Goal: Task Accomplishment & Management: Complete application form

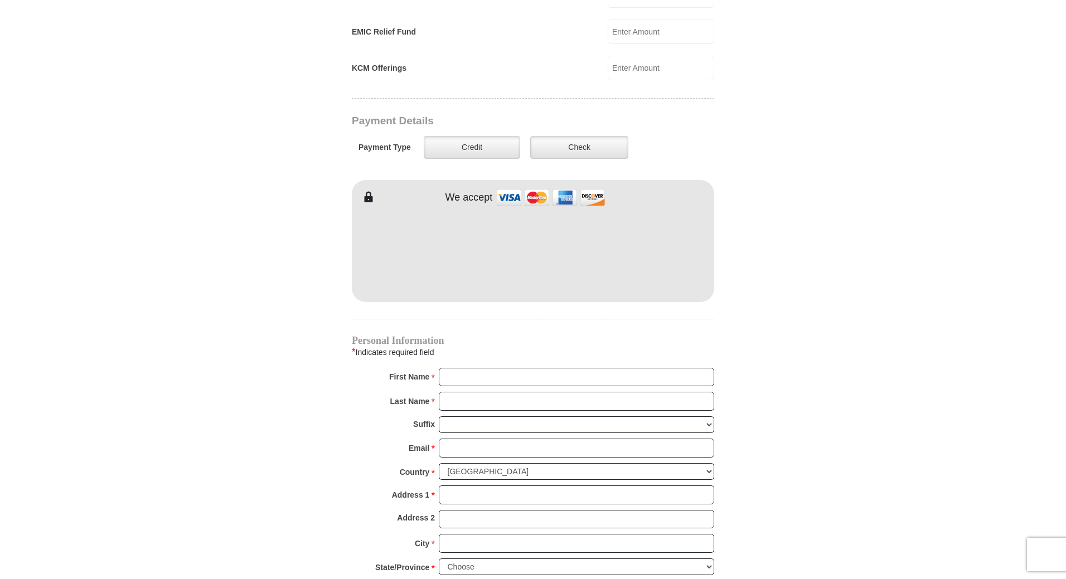
scroll to position [819, 0]
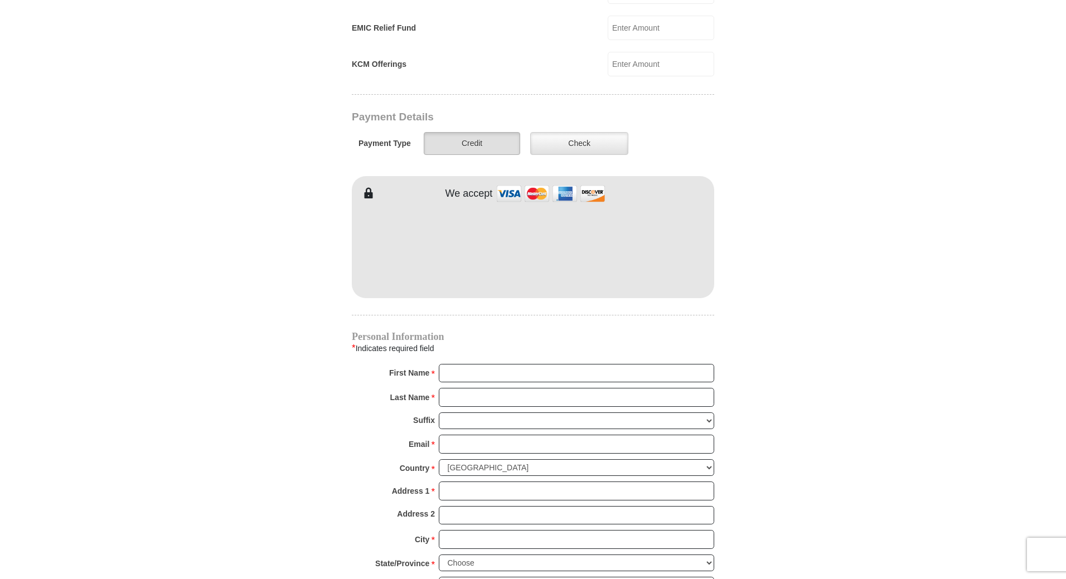
click at [483, 132] on label "Credit" at bounding box center [472, 143] width 96 height 23
click at [0, 0] on input "Credit" at bounding box center [0, 0] width 0 height 0
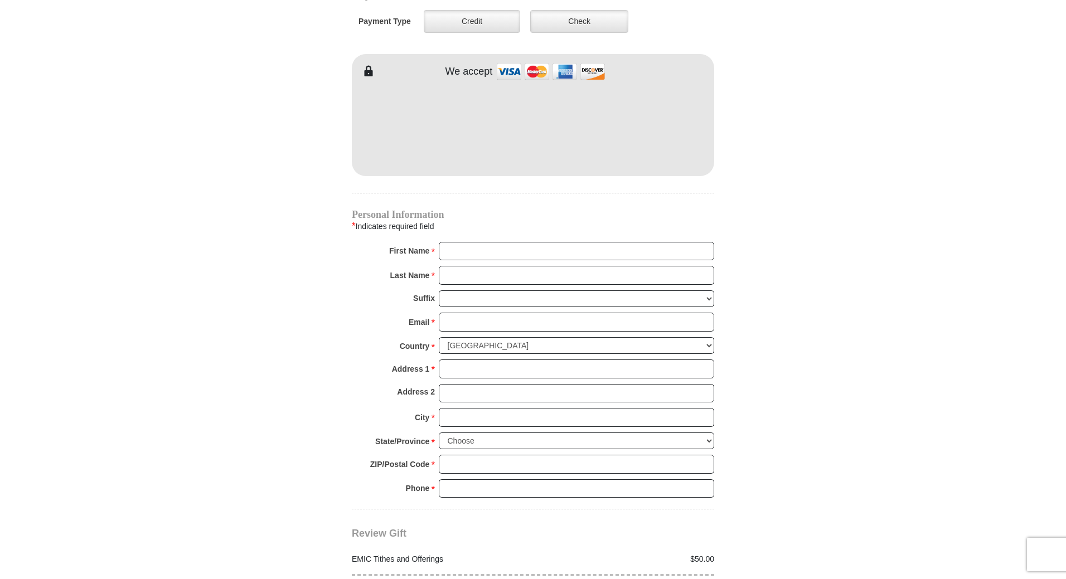
scroll to position [953, 0]
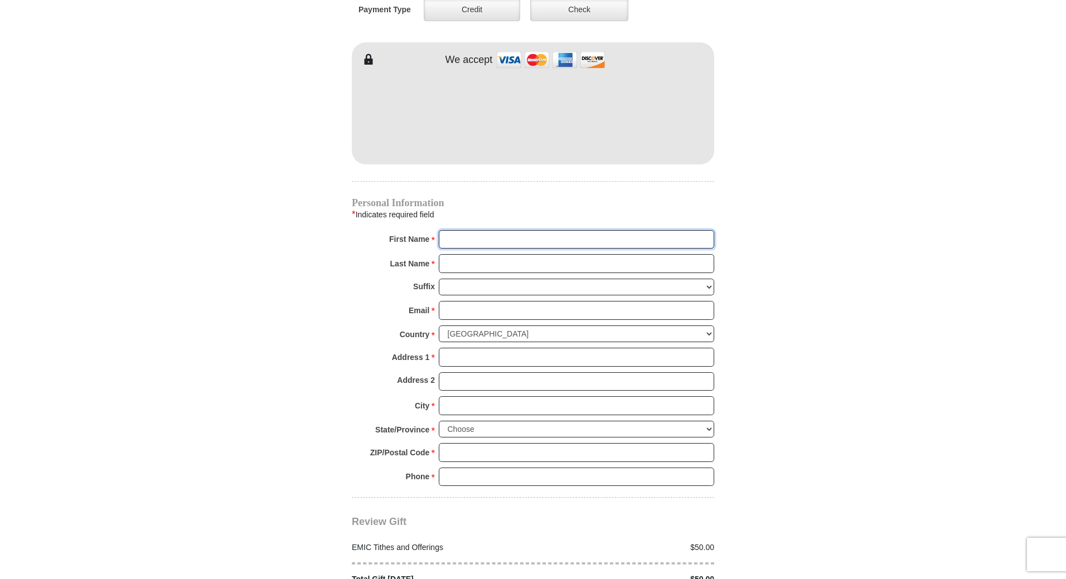
type input "[PERSON_NAME]"
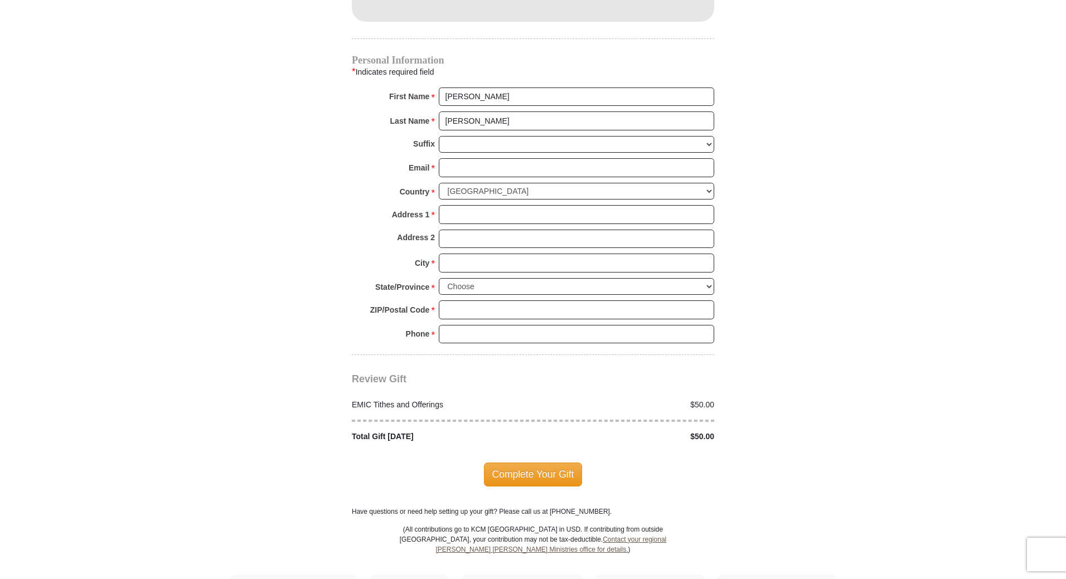
scroll to position [1087, 0]
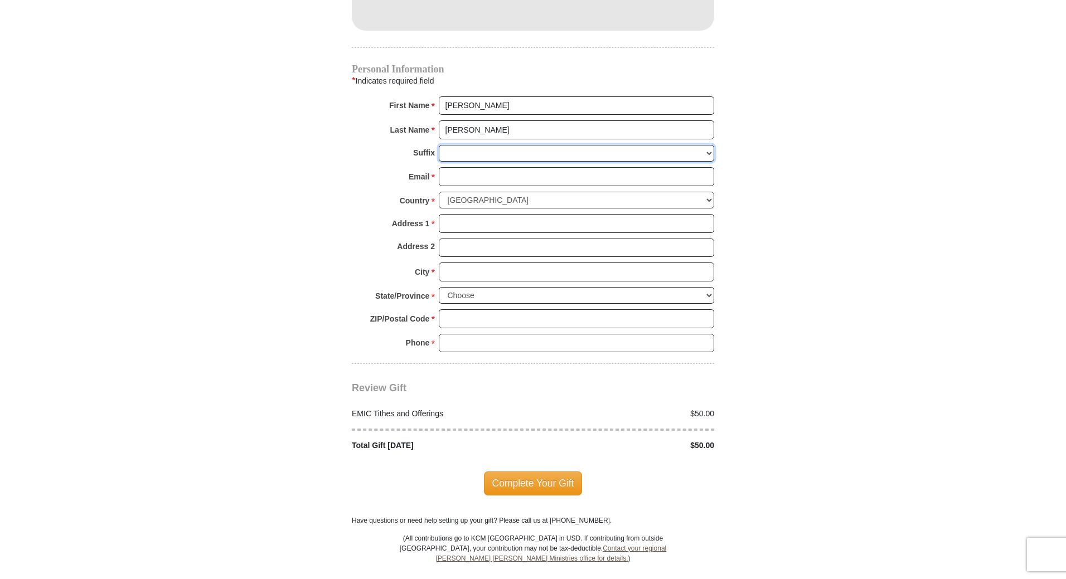
drag, startPoint x: 507, startPoint y: 139, endPoint x: 786, endPoint y: 245, distance: 299.2
click at [503, 167] on input "Email *" at bounding box center [576, 176] width 275 height 19
type input "R"
type input "[EMAIL_ADDRESS][DOMAIN_NAME]"
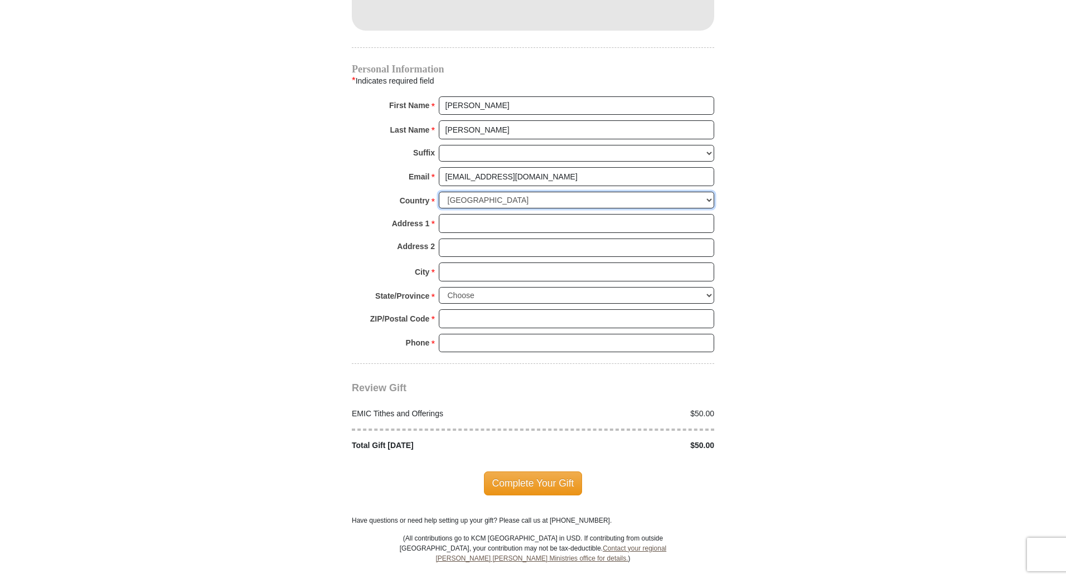
click at [513, 192] on select "[GEOGRAPHIC_DATA] [GEOGRAPHIC_DATA] [GEOGRAPHIC_DATA] [GEOGRAPHIC_DATA] [GEOGRA…" at bounding box center [576, 200] width 275 height 17
click at [439, 192] on select "[GEOGRAPHIC_DATA] [GEOGRAPHIC_DATA] [GEOGRAPHIC_DATA] [GEOGRAPHIC_DATA] [GEOGRA…" at bounding box center [576, 200] width 275 height 17
click at [490, 214] on input "Address 1 *" at bounding box center [576, 223] width 275 height 19
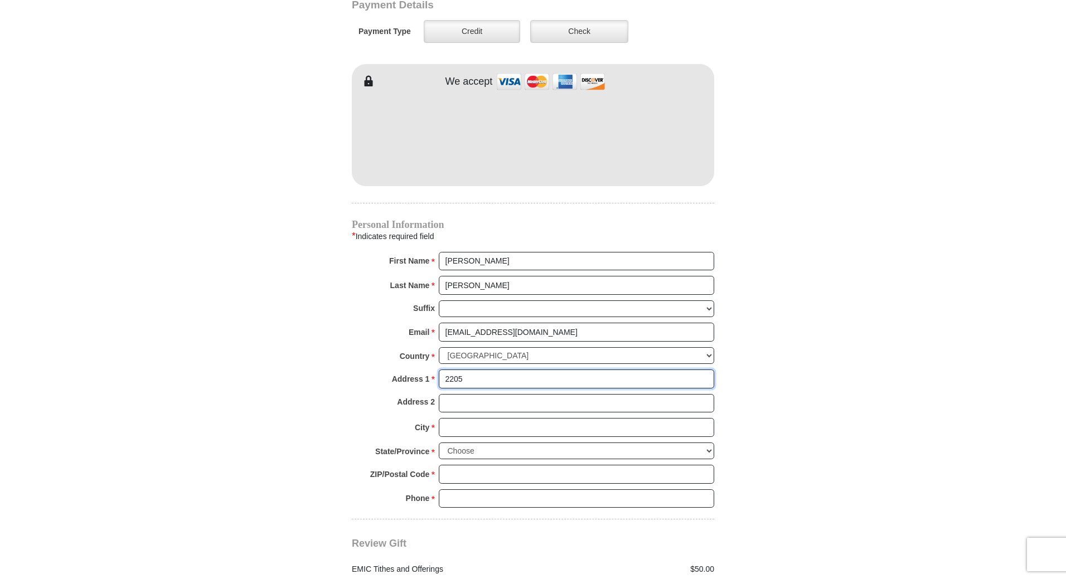
scroll to position [886, 0]
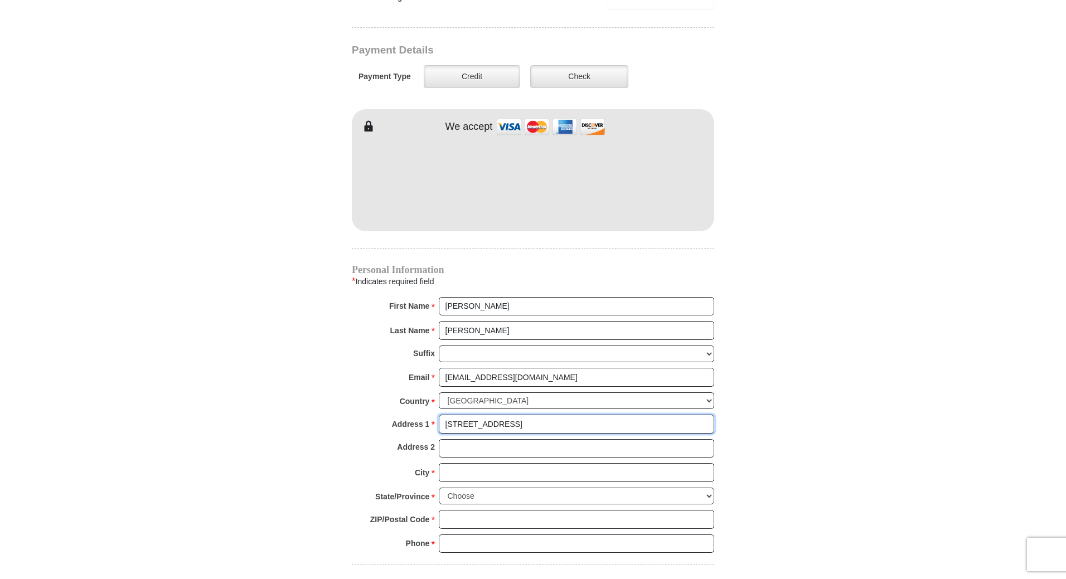
type input "[STREET_ADDRESS]"
click at [514, 464] on input "City *" at bounding box center [576, 472] width 275 height 19
type input "Menasha"
select select "WI"
click at [439, 488] on select "Choose [US_STATE] [US_STATE] [US_STATE] [US_STATE] [US_STATE] Armed Forces Amer…" at bounding box center [576, 496] width 275 height 17
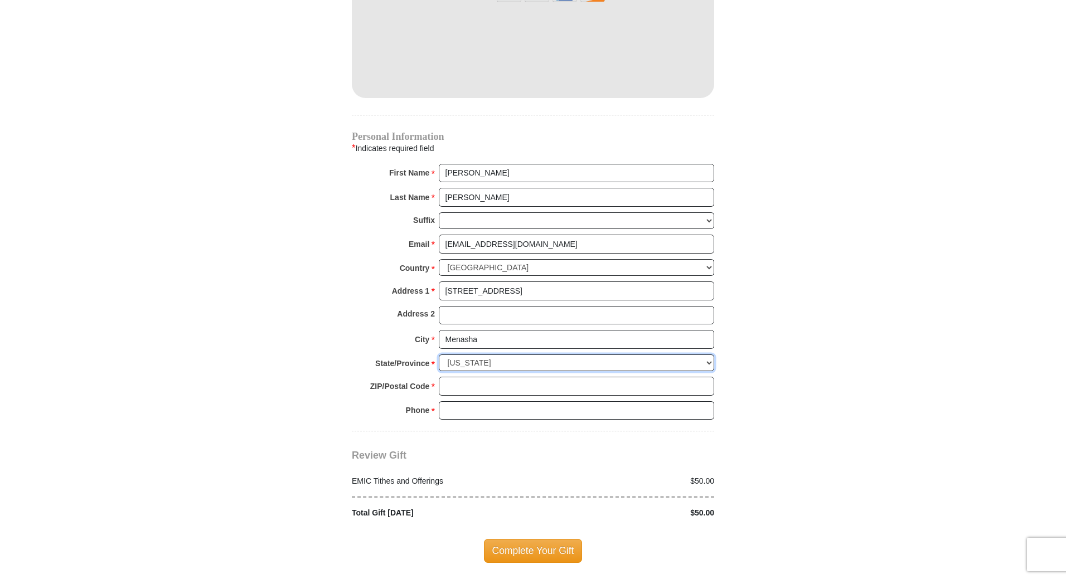
scroll to position [1020, 0]
click at [620, 376] on input "ZIP/Postal Code *" at bounding box center [576, 385] width 275 height 19
type input "54952"
